Goal: Task Accomplishment & Management: Use online tool/utility

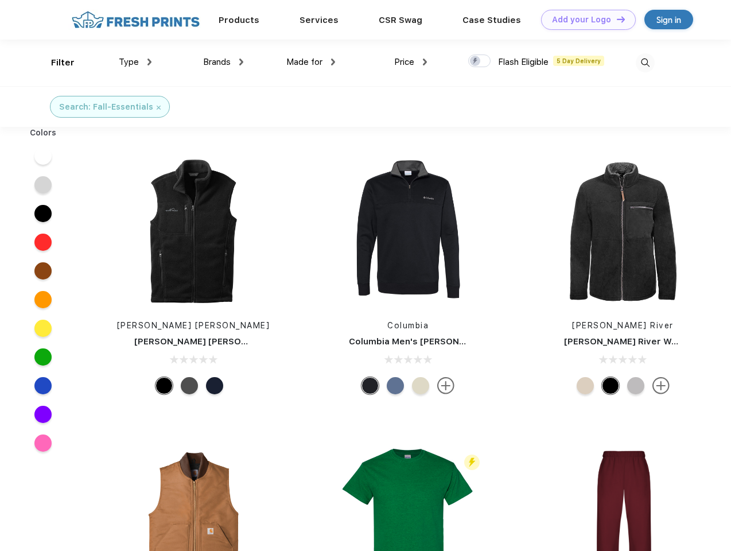
scroll to position [1, 0]
click at [584, 20] on link "Add your Logo Design Tool" at bounding box center [588, 20] width 95 height 20
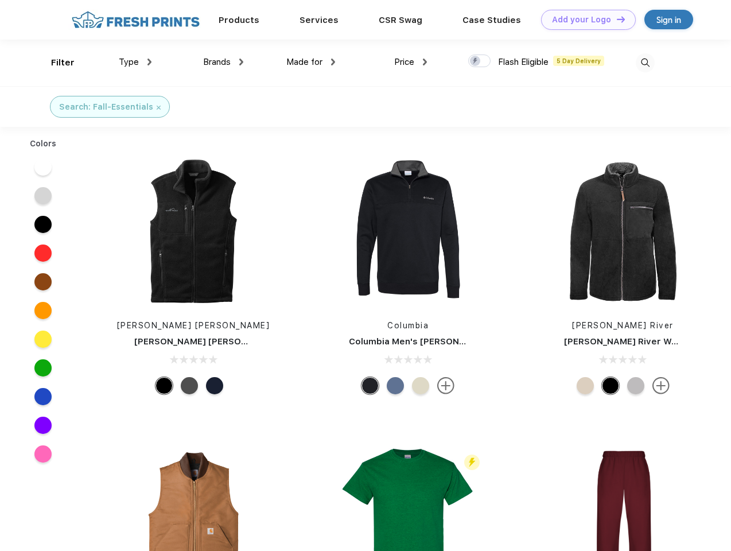
click at [0, 0] on div "Design Tool" at bounding box center [0, 0] width 0 height 0
click at [616, 19] on link "Add your Logo Design Tool" at bounding box center [588, 20] width 95 height 20
click at [55, 63] on div "Filter" at bounding box center [63, 62] width 24 height 13
click at [135, 62] on span "Type" at bounding box center [129, 62] width 20 height 10
click at [223, 62] on span "Brands" at bounding box center [217, 62] width 28 height 10
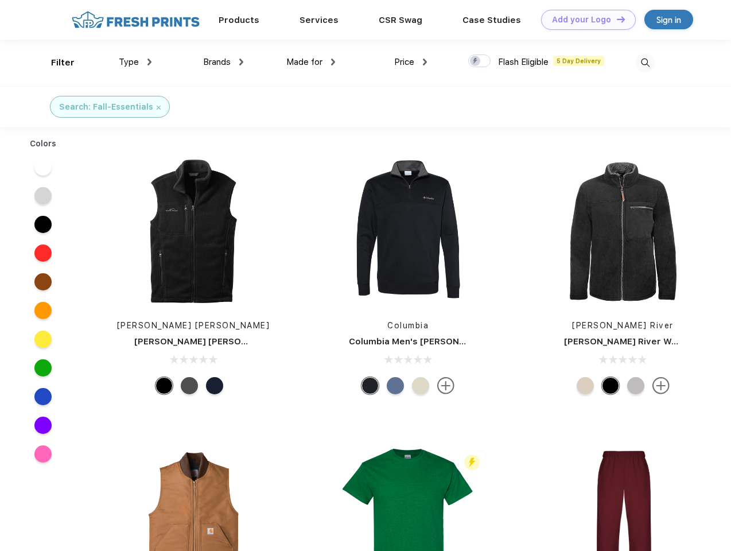
click at [311, 62] on span "Made for" at bounding box center [304, 62] width 36 height 10
click at [411, 62] on span "Price" at bounding box center [404, 62] width 20 height 10
click at [480, 61] on div at bounding box center [479, 61] width 22 height 13
click at [476, 61] on input "checkbox" at bounding box center [471, 57] width 7 height 7
click at [645, 63] on img at bounding box center [645, 62] width 19 height 19
